Goal: Download file/media

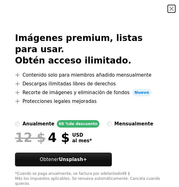
click at [168, 8] on button "An X shape" at bounding box center [172, 9] width 8 height 8
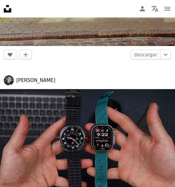
scroll to position [2344, 0]
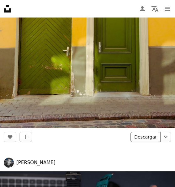
click at [142, 136] on link "Descargar" at bounding box center [145, 137] width 30 height 10
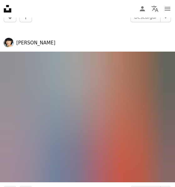
scroll to position [3095, 0]
